Goal: Check status

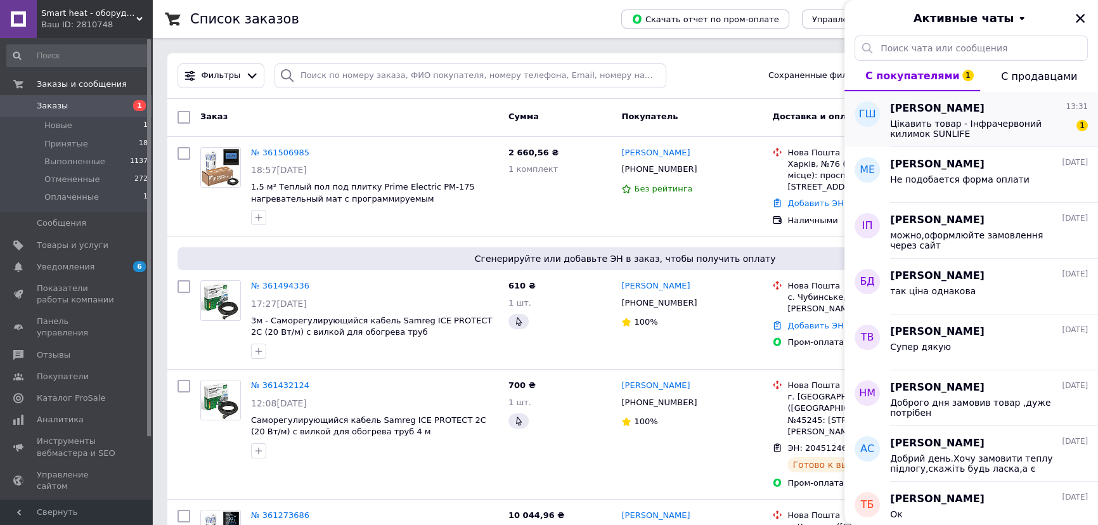
click at [976, 125] on span "Цікавить товар - Інфрачервоний килимок SUNLIFE" at bounding box center [980, 129] width 180 height 20
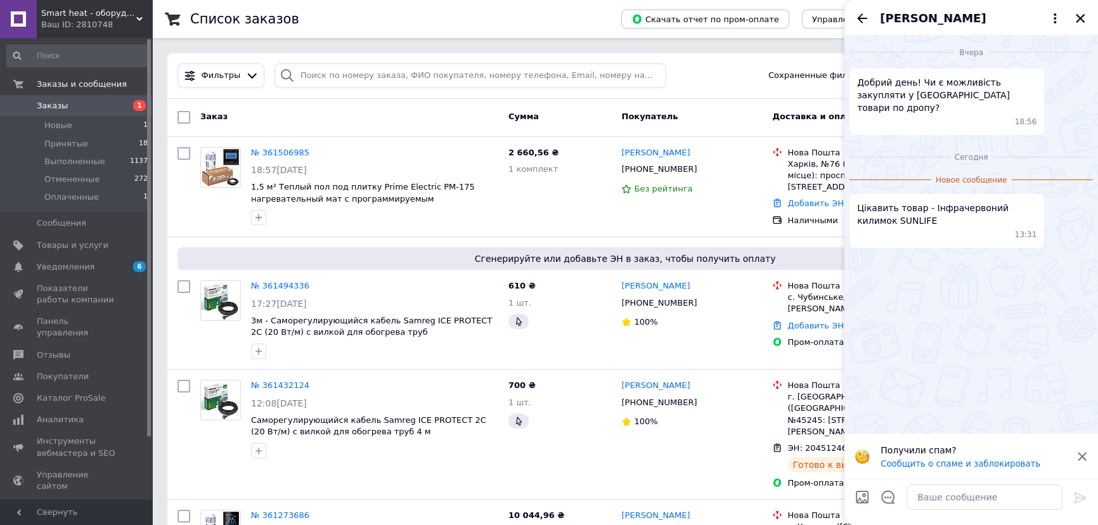
click at [1084, 16] on icon "Закрыть" at bounding box center [1079, 18] width 11 height 11
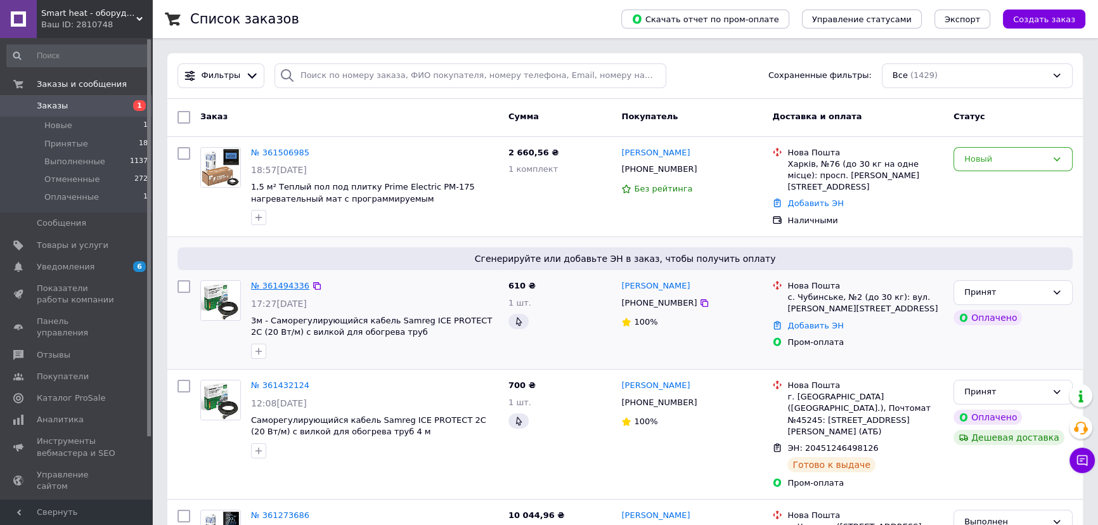
click at [290, 281] on link "№ 361494336" at bounding box center [280, 286] width 58 height 10
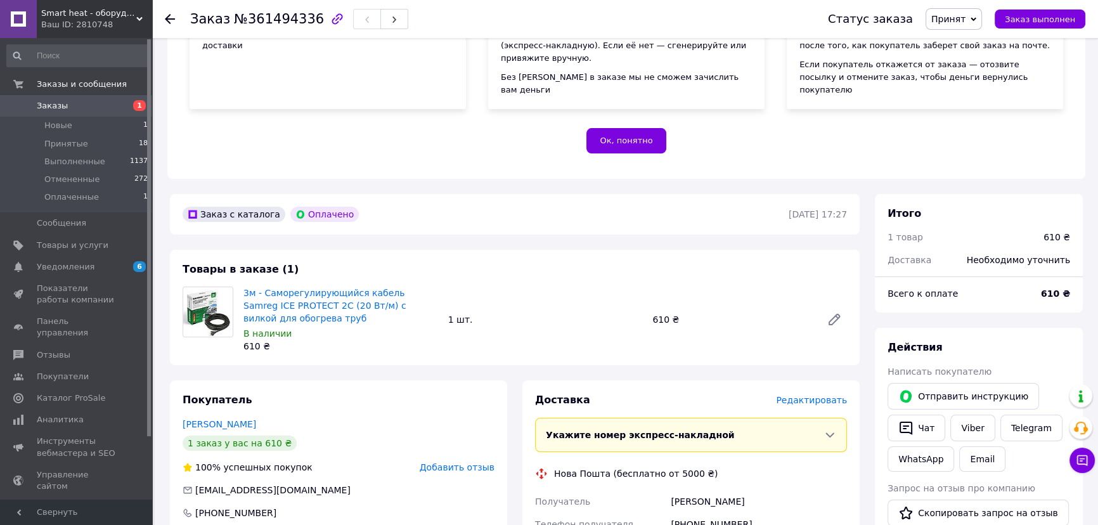
scroll to position [115, 0]
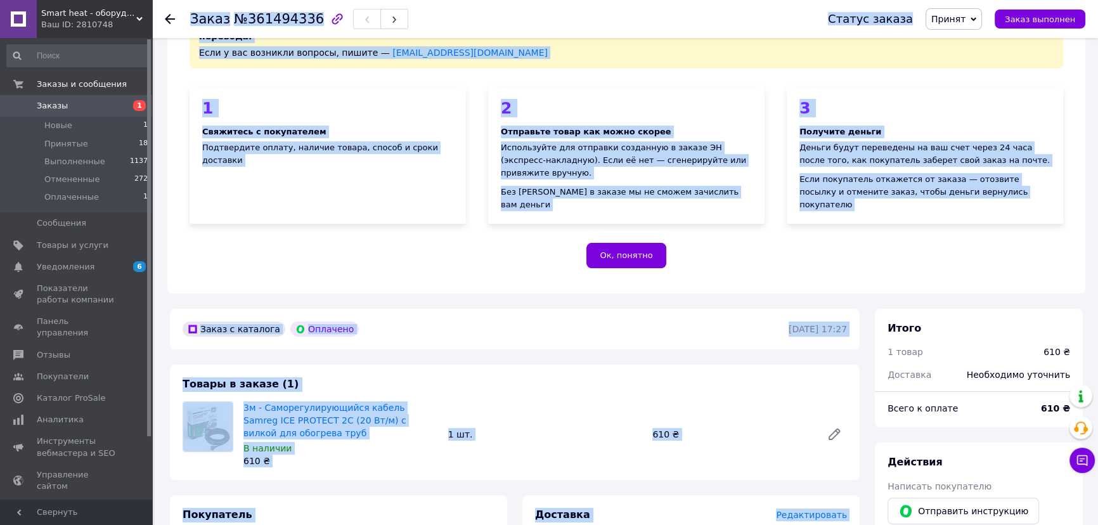
drag, startPoint x: 192, startPoint y: 18, endPoint x: 811, endPoint y: 416, distance: 736.1
click at [793, 524] on html "Smart heat - оборудование для электрического теплого пола Ваш ID: 2810748 Сайт …" at bounding box center [549, 522] width 1098 height 1275
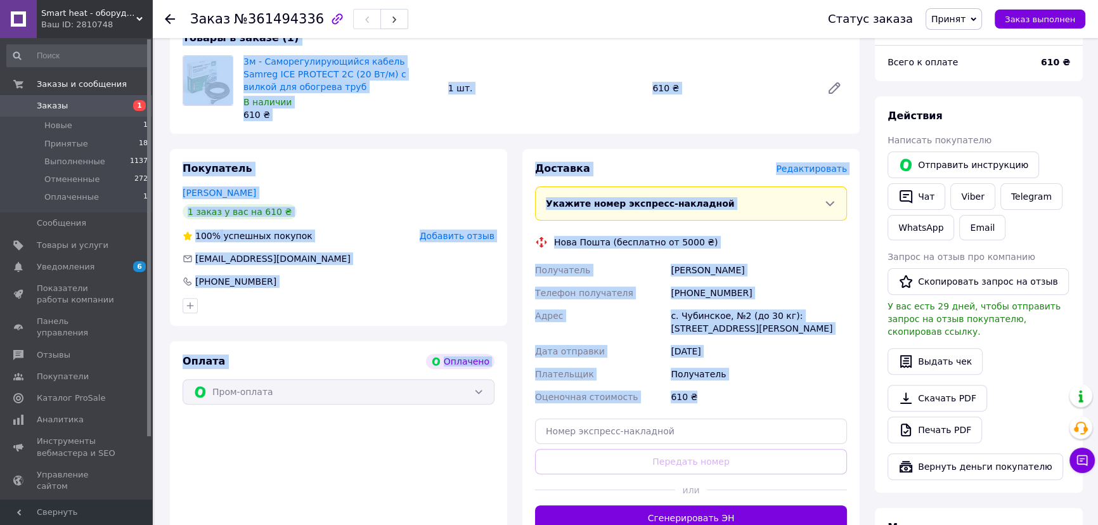
scroll to position [0, 0]
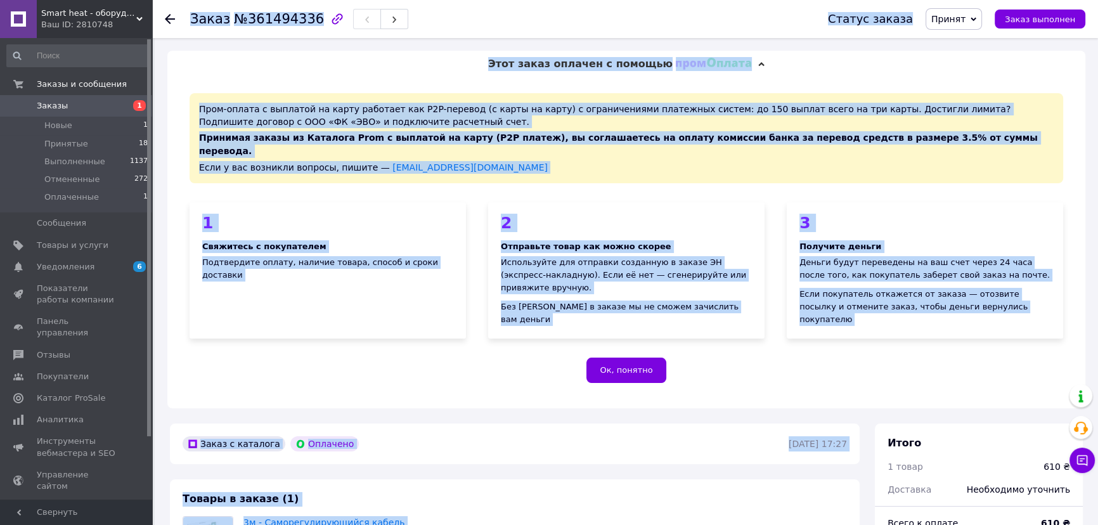
drag, startPoint x: 710, startPoint y: 377, endPoint x: 191, endPoint y: 21, distance: 629.6
copy div "Lorem №415874018 Ipsumd sitame Consec Adipisci Elitsed Doeiusmodt Incid utlabor…"
click at [581, 202] on div "2 Отправьте товар как можно скорее Используйте для отправки созданную в заказе …" at bounding box center [626, 270] width 276 height 136
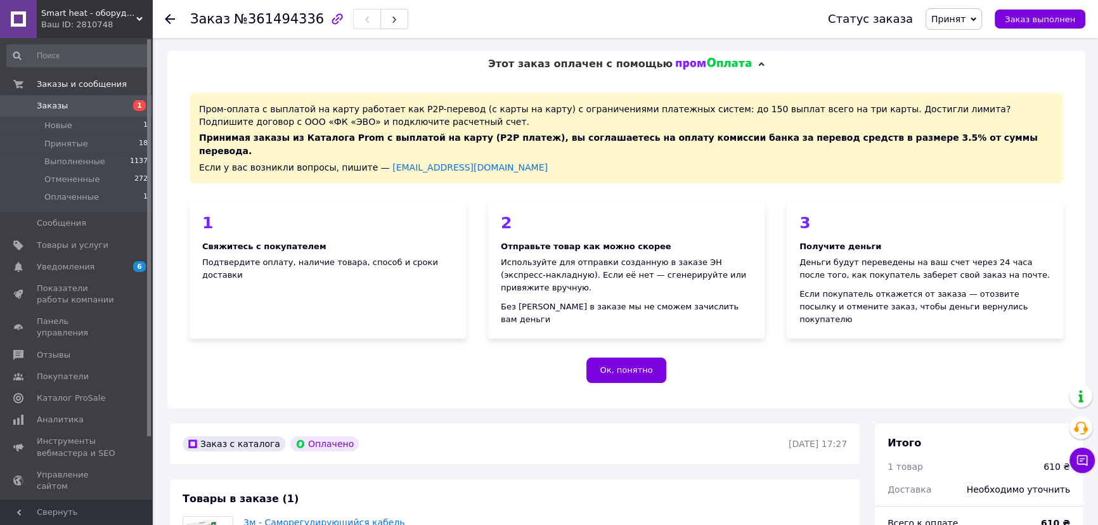
click at [68, 113] on link "Заказы 1" at bounding box center [77, 106] width 155 height 22
